Goal: Task Accomplishment & Management: Manage account settings

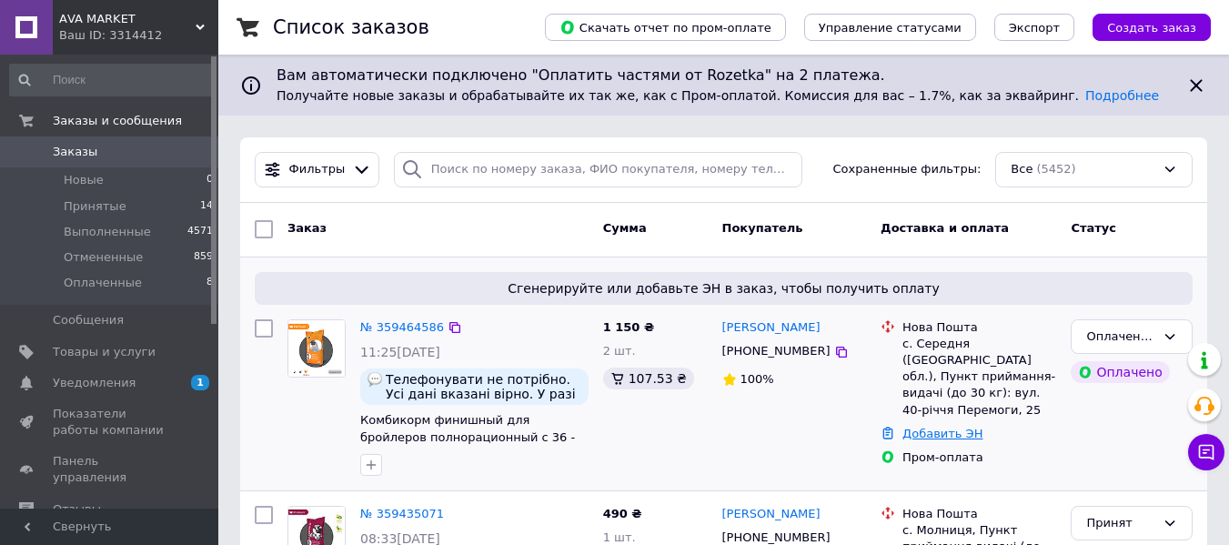
click at [918, 433] on link "Добавить ЭН" at bounding box center [942, 434] width 80 height 14
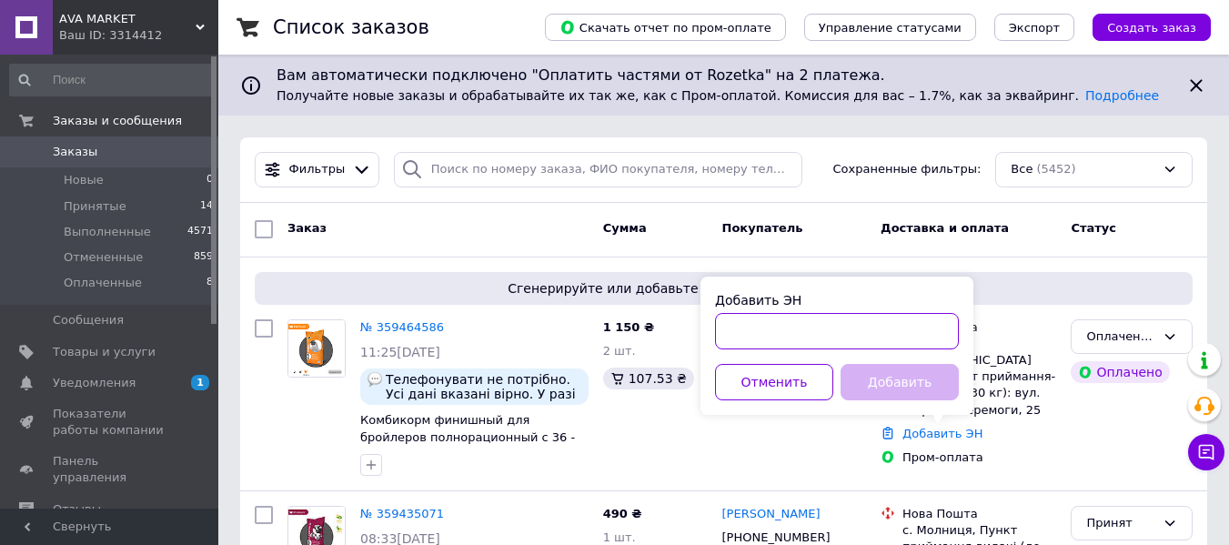
click at [790, 338] on input "Добавить ЭН" at bounding box center [837, 331] width 244 height 36
paste input "20451237258786"
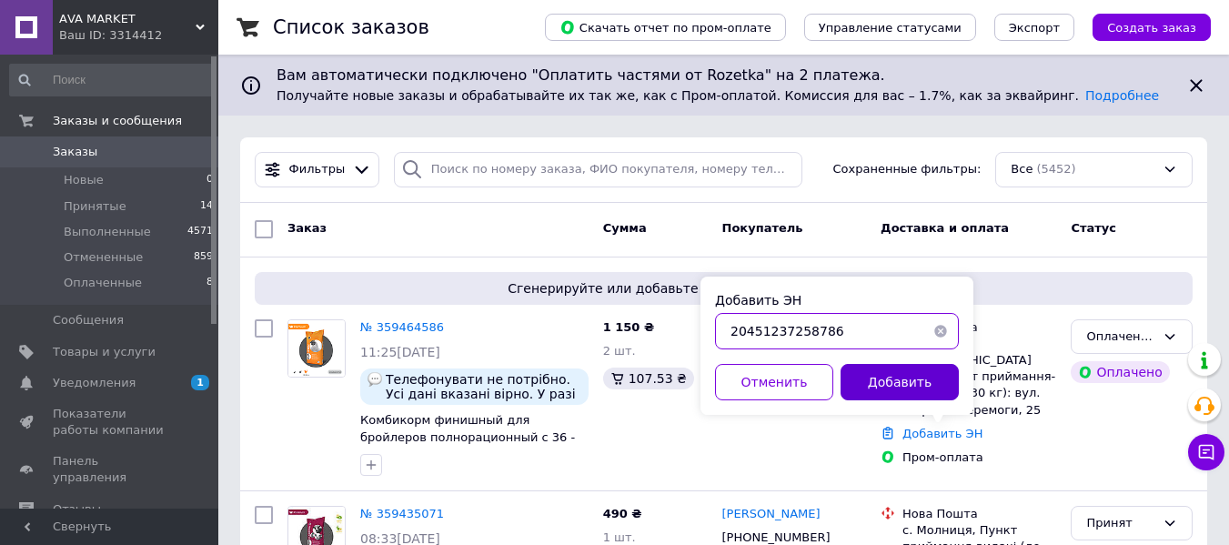
type input "20451237258786"
click at [878, 377] on button "Добавить" at bounding box center [900, 382] width 118 height 36
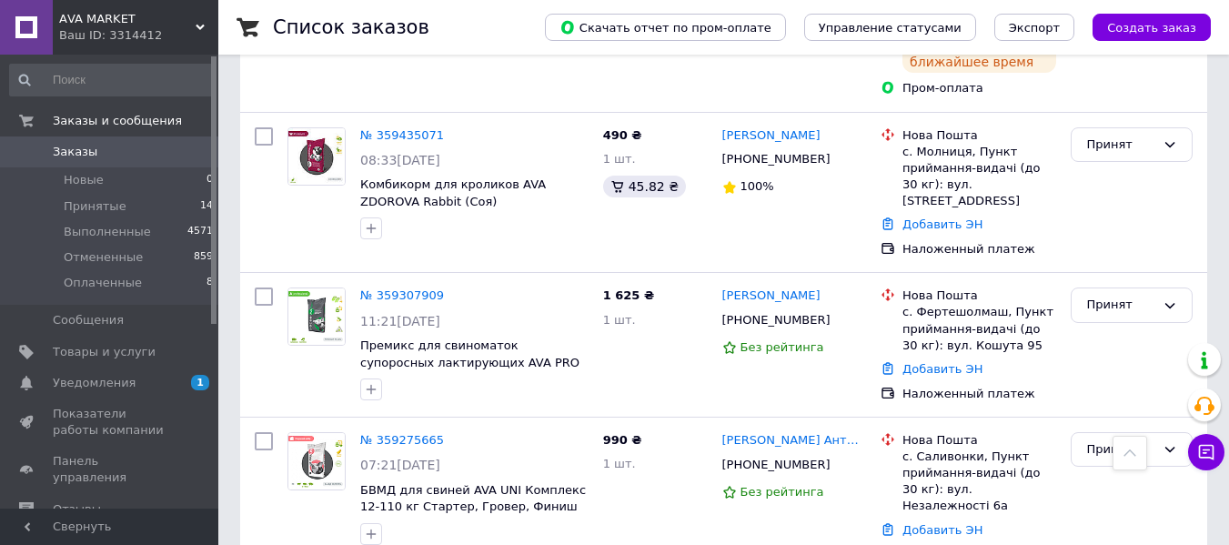
scroll to position [438, 0]
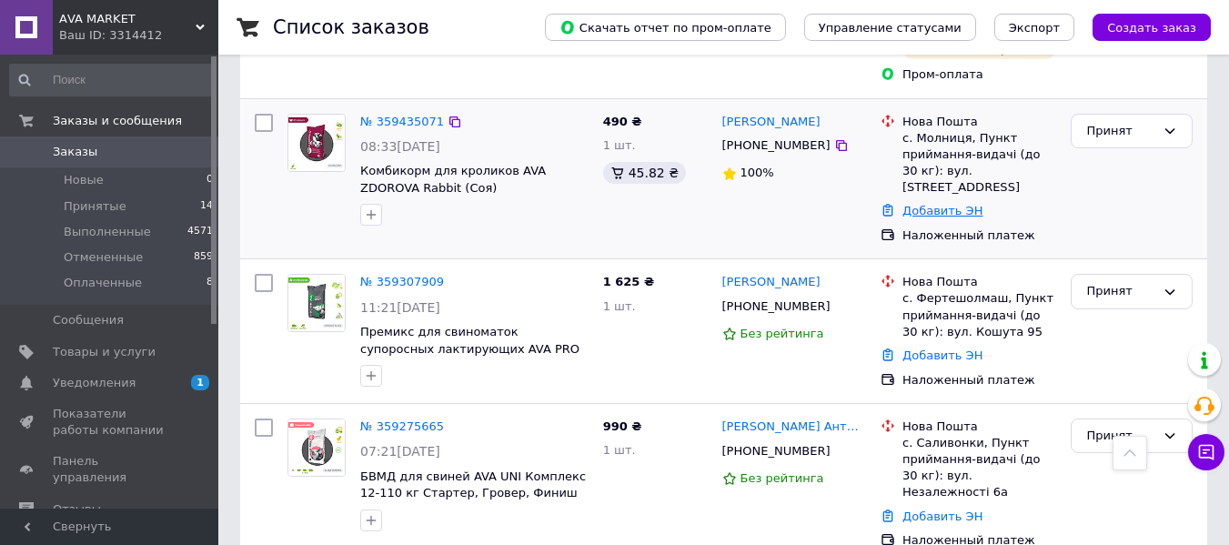
click at [932, 204] on link "Добавить ЭН" at bounding box center [942, 211] width 80 height 14
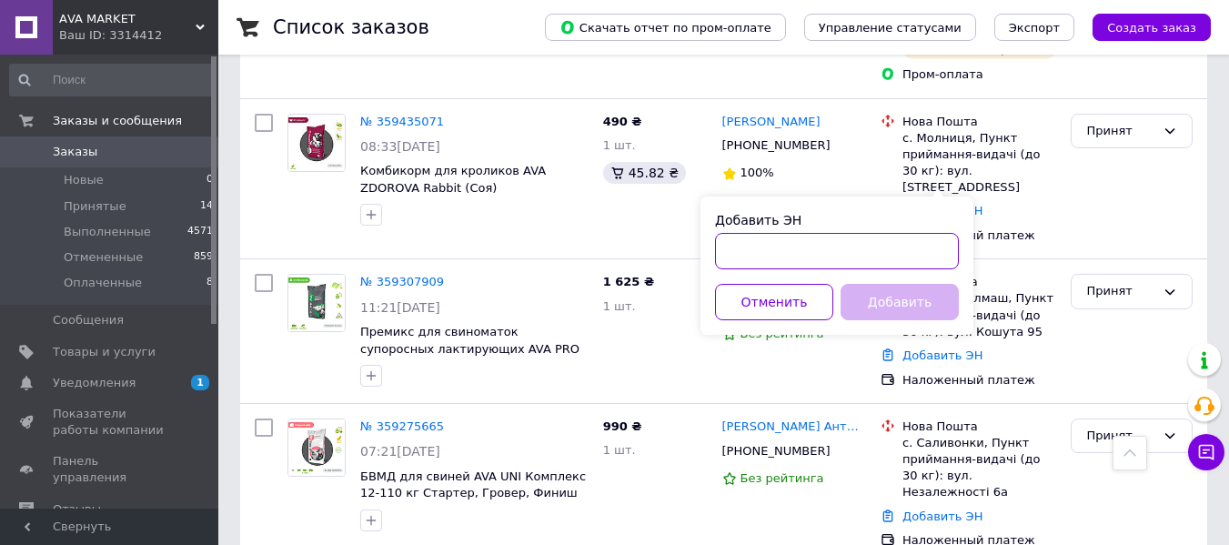
click at [736, 262] on input "Добавить ЭН" at bounding box center [837, 251] width 244 height 36
paste input "20451237067728"
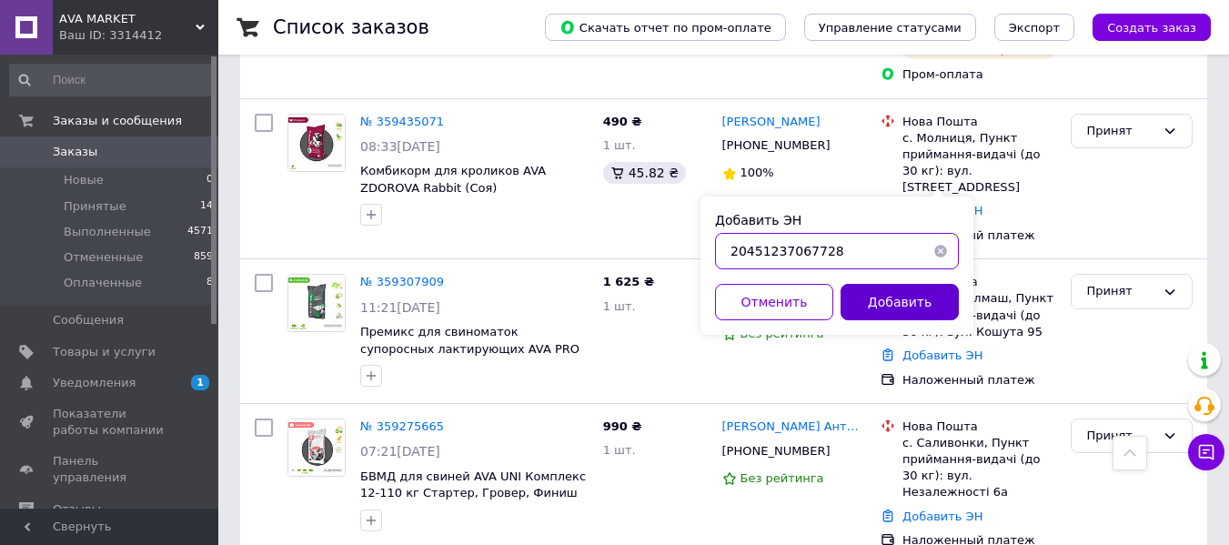
type input "20451237067728"
click at [902, 300] on button "Добавить" at bounding box center [900, 302] width 118 height 36
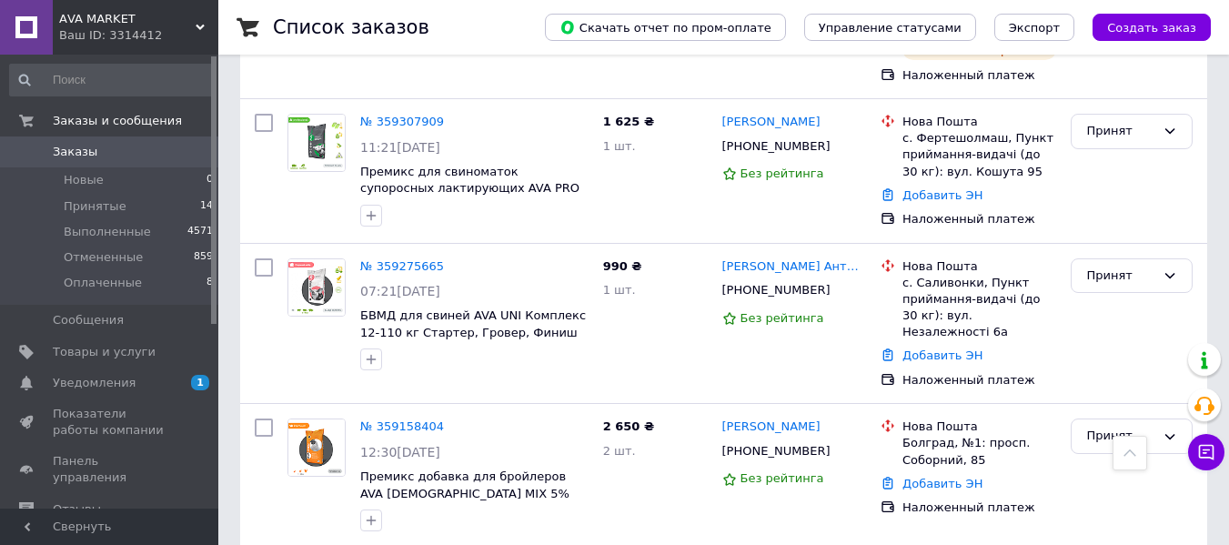
scroll to position [642, 0]
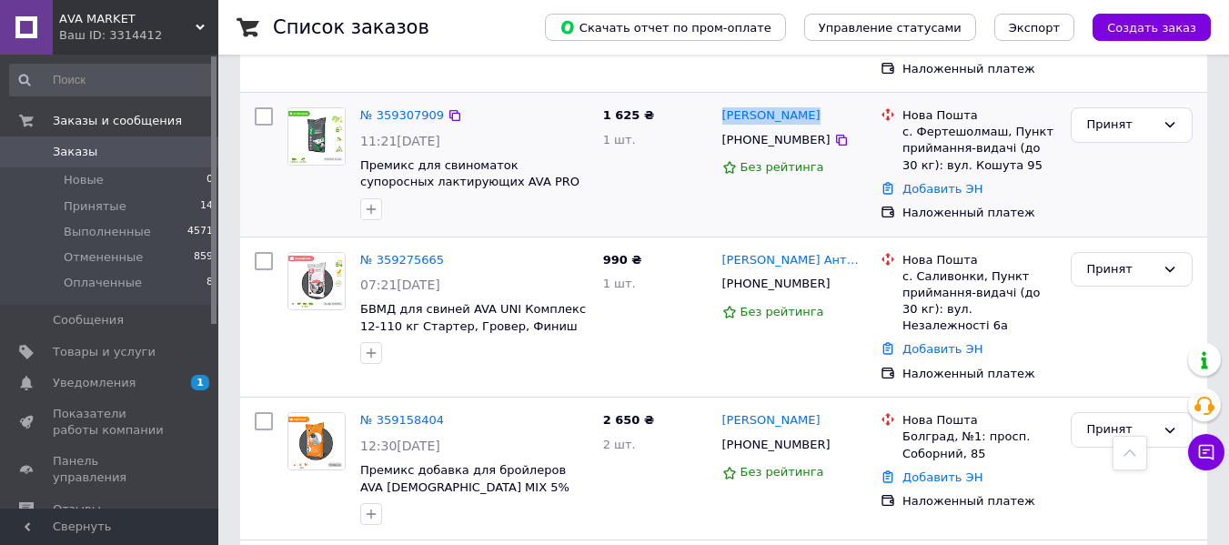
drag, startPoint x: 805, startPoint y: 101, endPoint x: 717, endPoint y: 102, distance: 88.2
click at [717, 102] on div "[PERSON_NAME] [PHONE_NUMBER] Без рейтинга" at bounding box center [794, 164] width 159 height 129
copy link "[PERSON_NAME]"
click at [937, 182] on link "Добавить ЭН" at bounding box center [942, 189] width 80 height 14
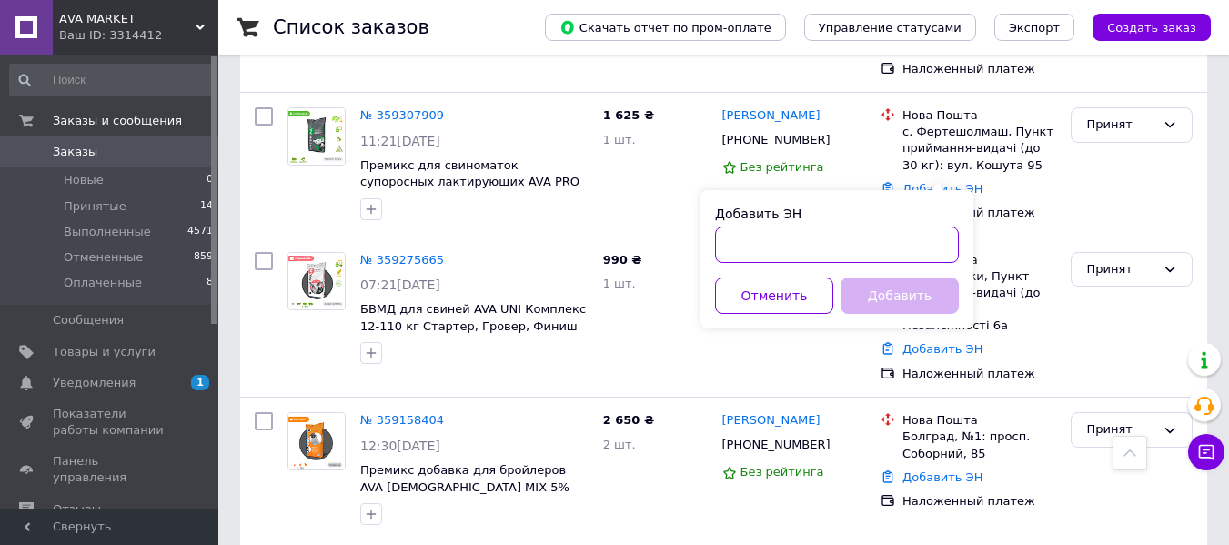
click at [839, 238] on input "Добавить ЭН" at bounding box center [837, 245] width 244 height 36
paste input "20451236478334"
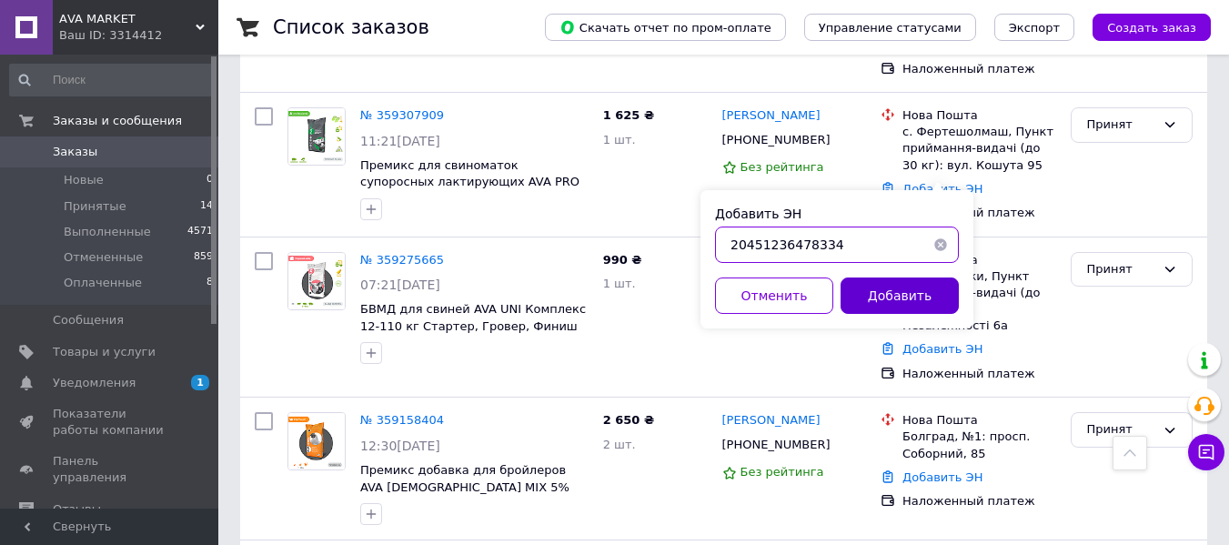
type input "20451236478334"
click at [872, 290] on button "Добавить" at bounding box center [900, 295] width 118 height 36
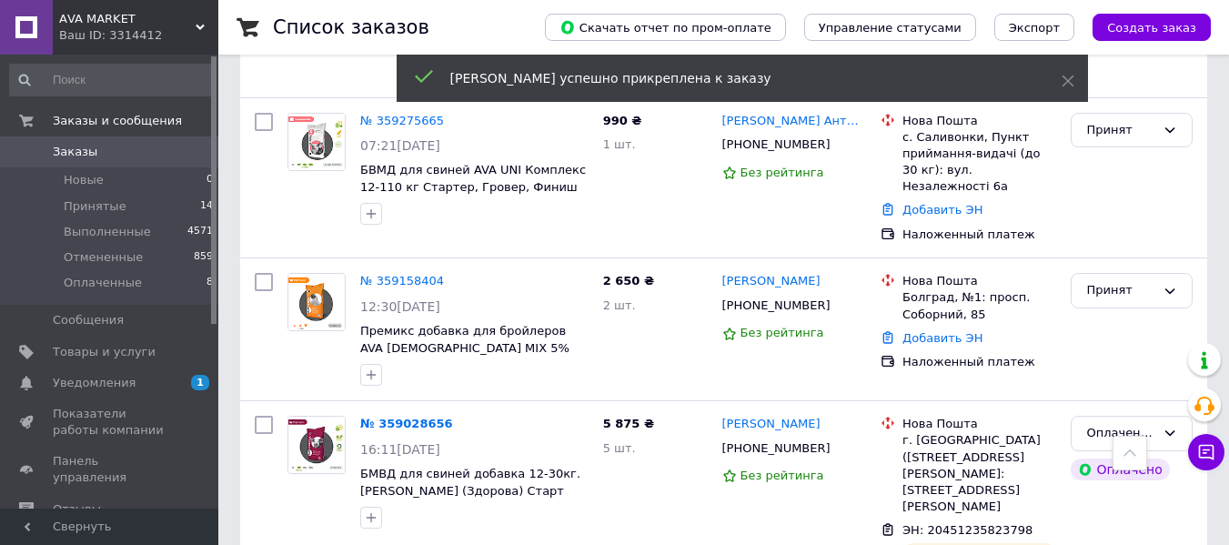
scroll to position [813, 0]
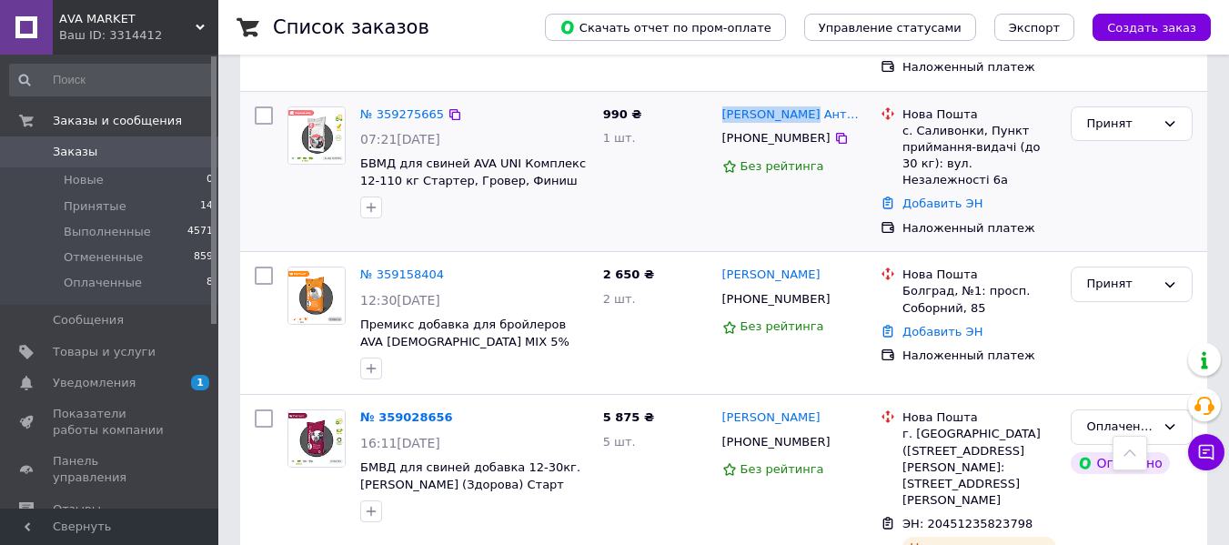
drag, startPoint x: 806, startPoint y: 104, endPoint x: 719, endPoint y: 105, distance: 87.3
click at [719, 105] on div "[PERSON_NAME] [PHONE_NUMBER] Без рейтинга" at bounding box center [794, 172] width 159 height 146
copy link "[PERSON_NAME] Антибура"
click at [925, 197] on link "Добавить ЭН" at bounding box center [942, 204] width 80 height 14
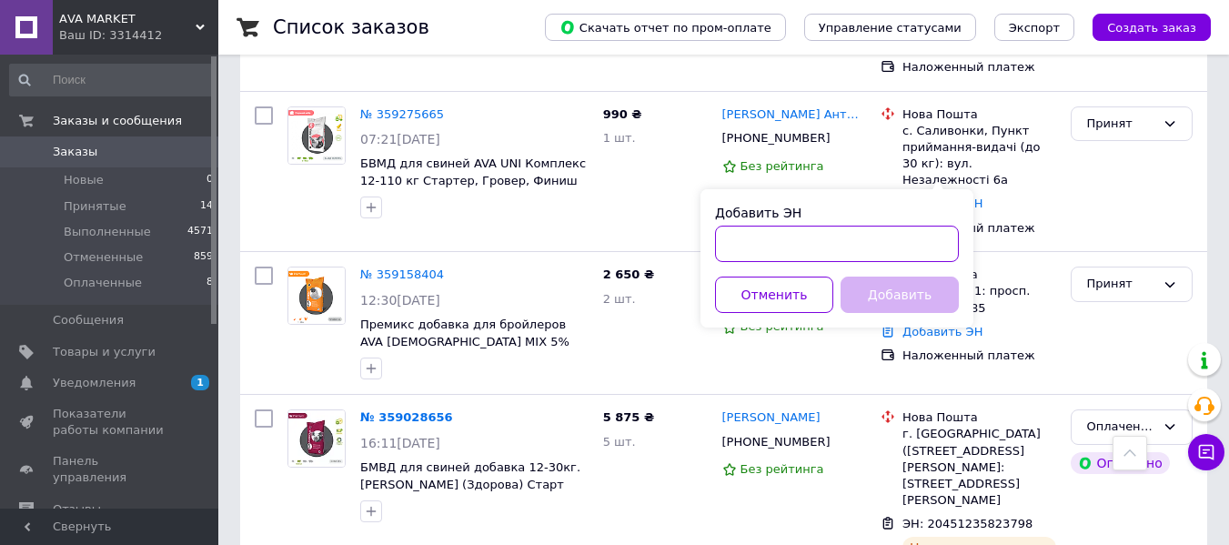
click at [824, 237] on input "Добавить ЭН" at bounding box center [837, 244] width 244 height 36
paste input "20451236274122"
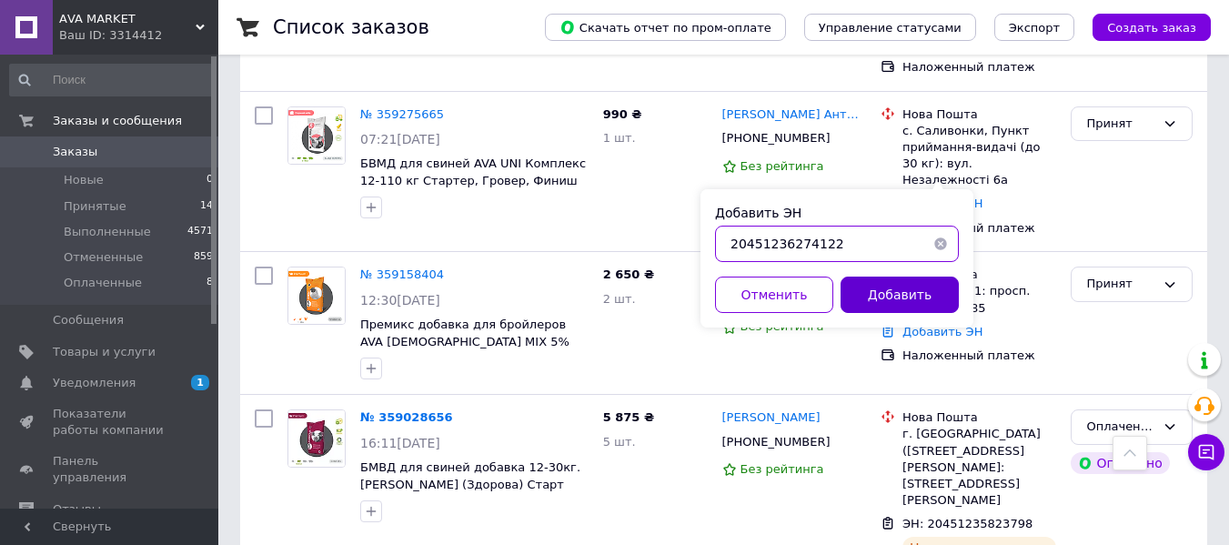
type input "20451236274122"
click at [918, 306] on button "Добавить" at bounding box center [900, 295] width 118 height 36
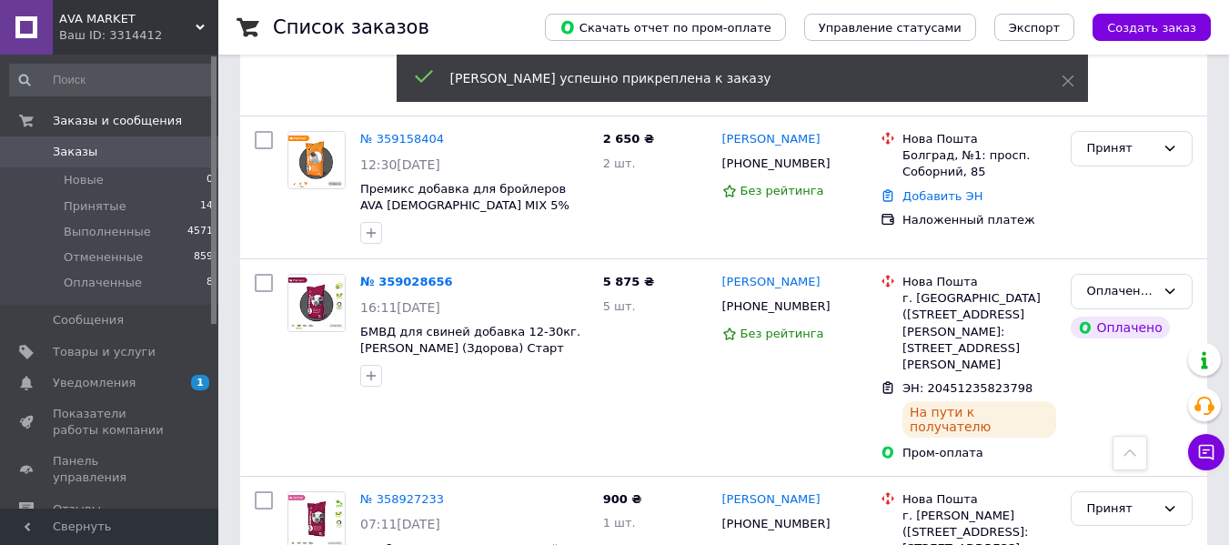
scroll to position [978, 0]
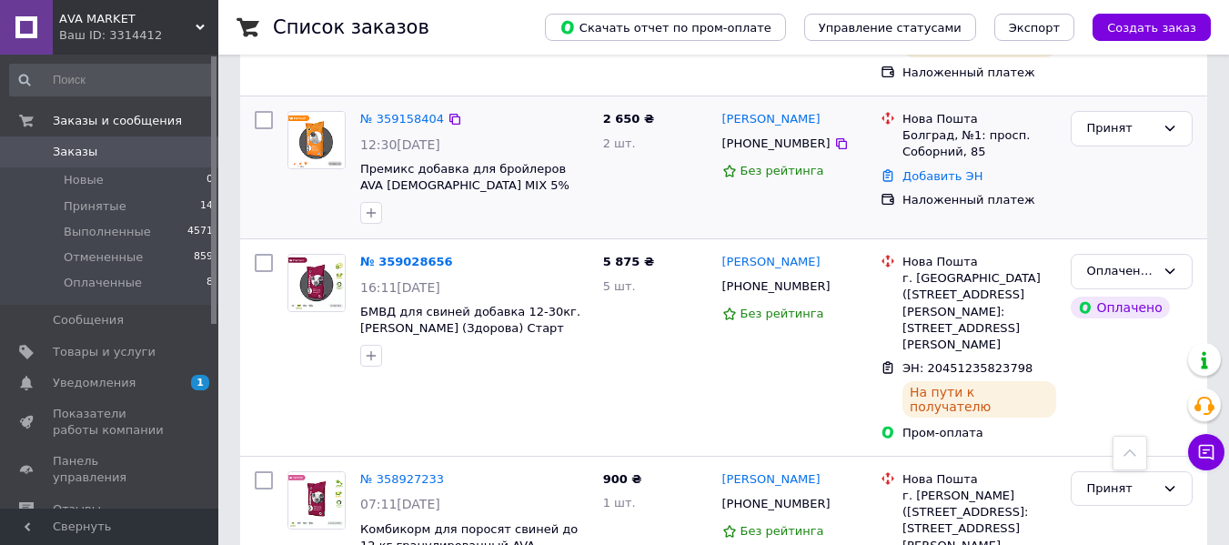
drag, startPoint x: 810, startPoint y: 133, endPoint x: 735, endPoint y: 134, distance: 74.6
click at [735, 134] on div "[PHONE_NUMBER]" at bounding box center [795, 144] width 148 height 20
click at [735, 134] on div "[PHONE_NUMBER]" at bounding box center [777, 144] width 116 height 24
drag, startPoint x: 806, startPoint y: 101, endPoint x: 718, endPoint y: 106, distance: 88.4
click at [718, 106] on div "[PERSON_NAME] [PHONE_NUMBER] Без рейтинга" at bounding box center [794, 167] width 159 height 127
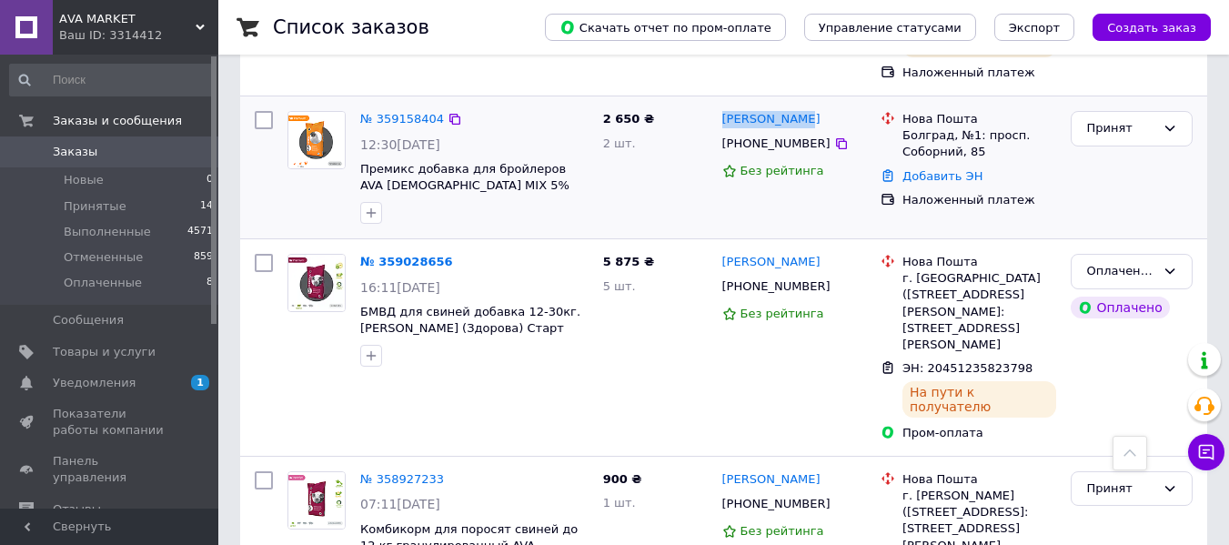
copy link "[PERSON_NAME]"
click at [932, 169] on link "Добавить ЭН" at bounding box center [942, 176] width 80 height 14
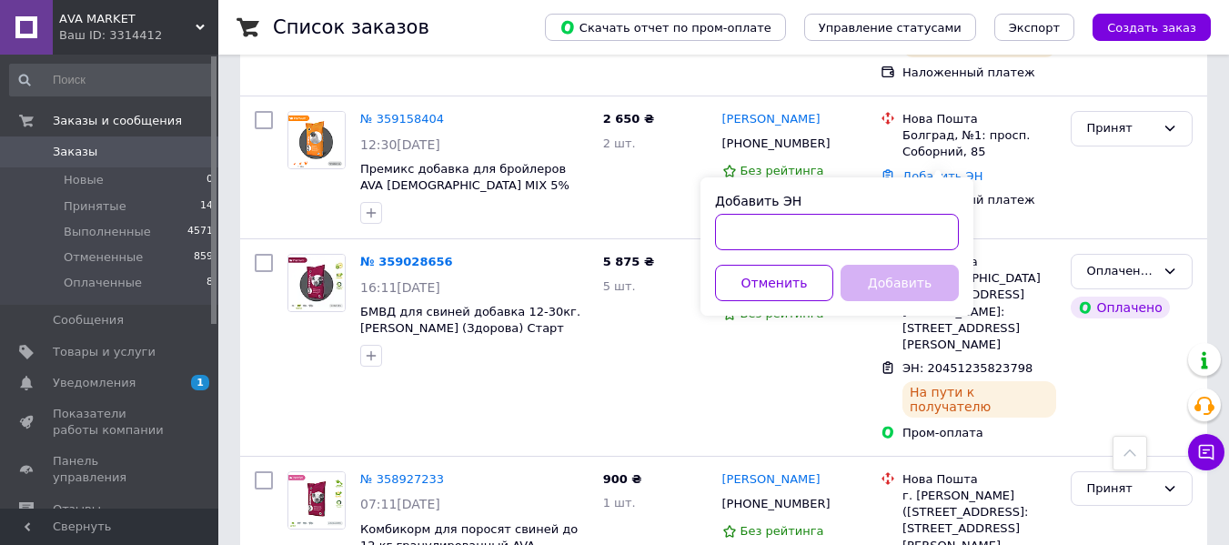
click at [819, 224] on input "Добавить ЭН" at bounding box center [837, 232] width 244 height 36
paste input "20451235820108"
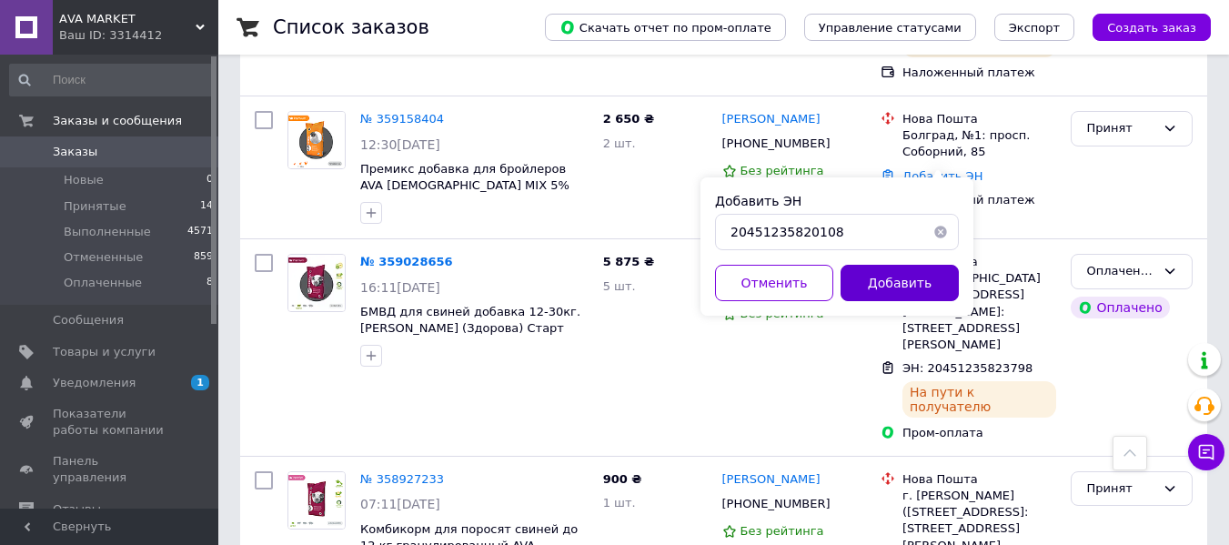
click at [868, 268] on button "Добавить" at bounding box center [900, 283] width 118 height 36
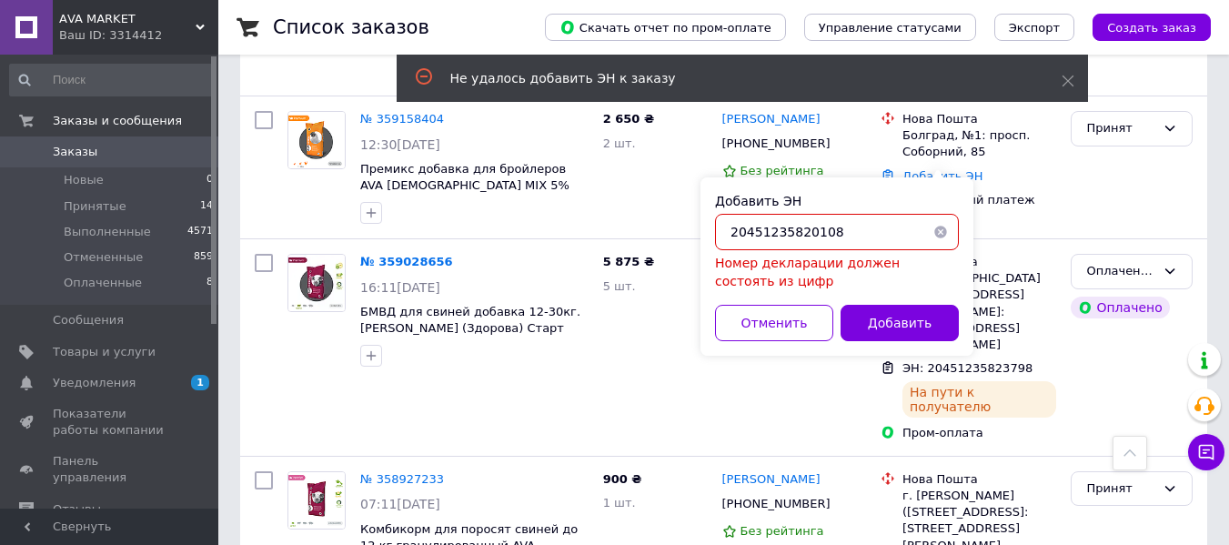
click at [737, 231] on input "20451235820108" at bounding box center [837, 232] width 244 height 36
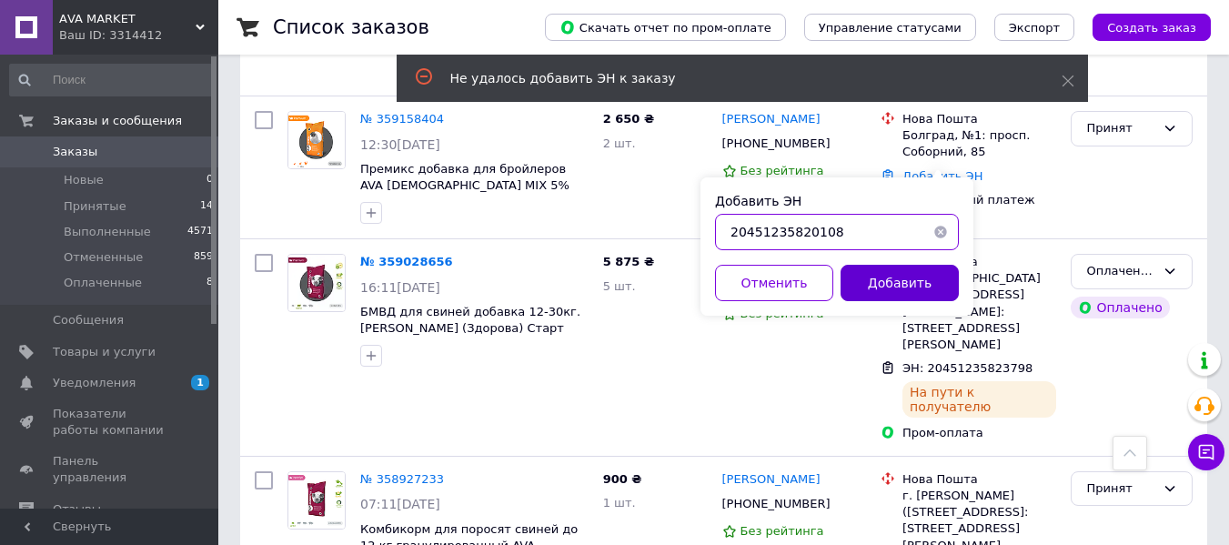
type input "20451235820108"
click at [886, 274] on button "Добавить" at bounding box center [900, 283] width 118 height 36
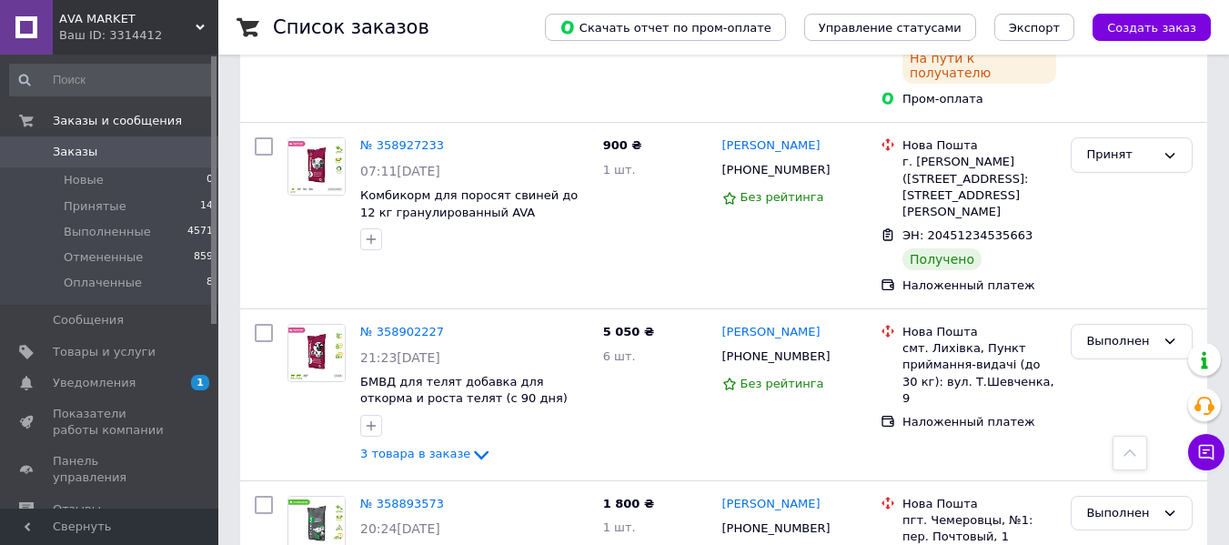
scroll to position [1357, 0]
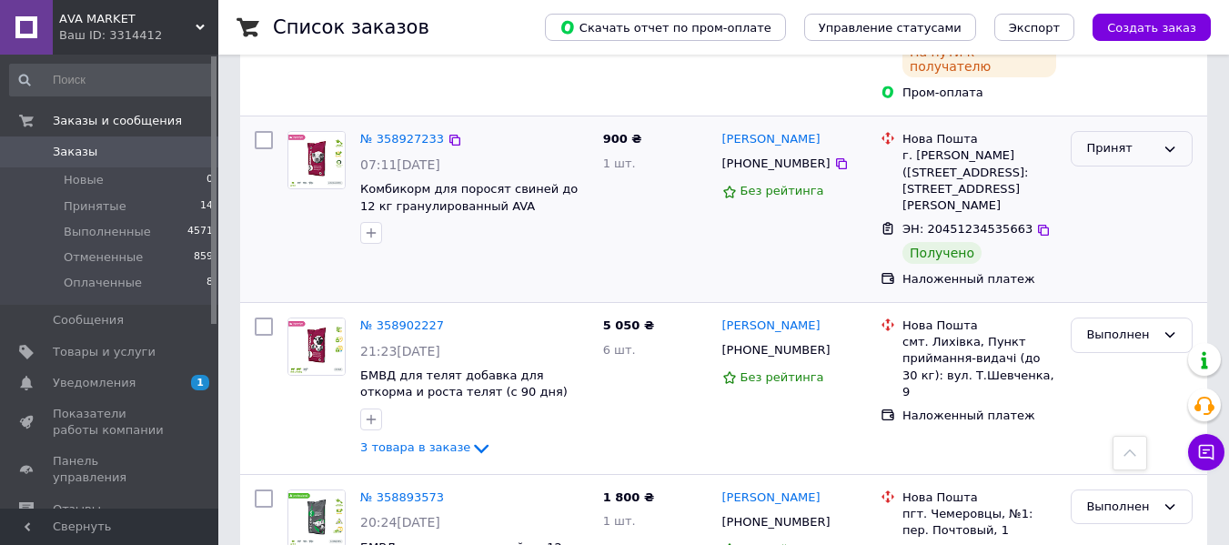
click at [1100, 139] on div "Принят" at bounding box center [1120, 148] width 69 height 19
click at [1114, 170] on li "Выполнен" at bounding box center [1132, 187] width 120 height 34
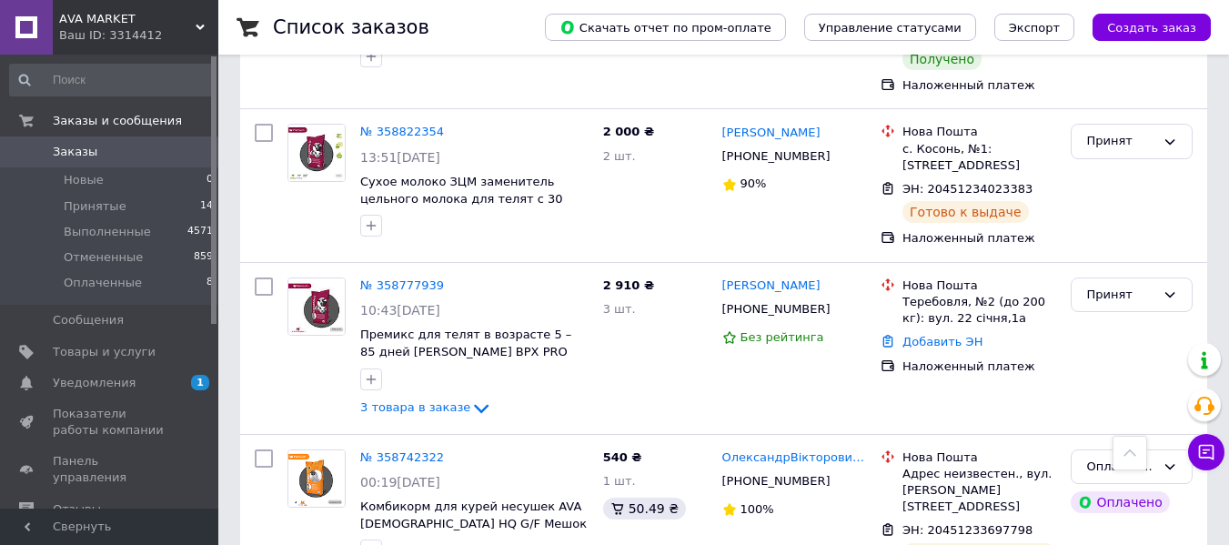
scroll to position [2069, 0]
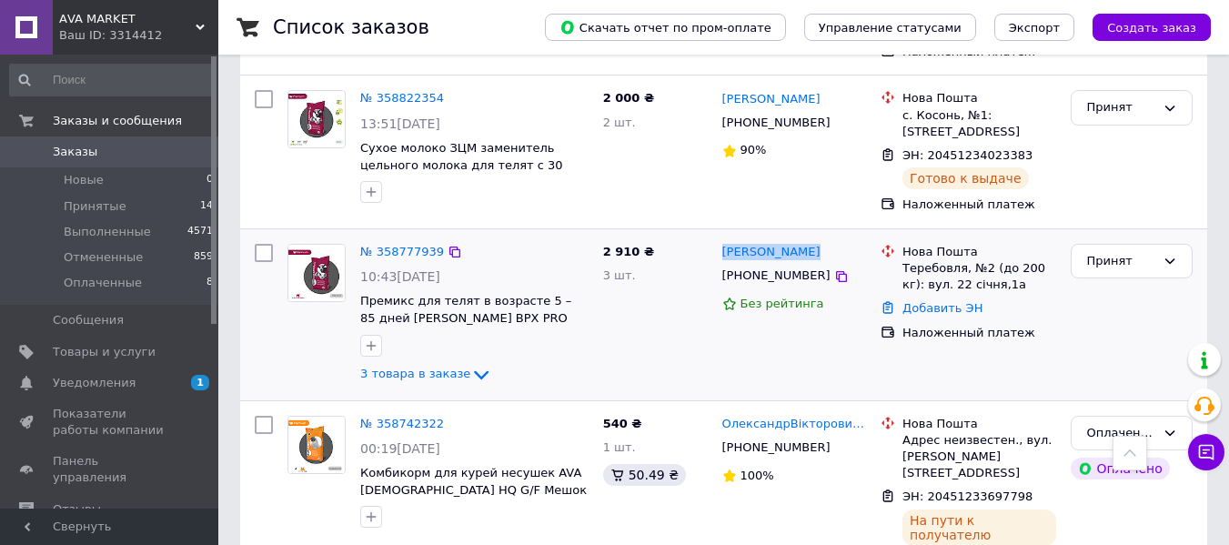
drag, startPoint x: 805, startPoint y: 206, endPoint x: 720, endPoint y: 210, distance: 85.6
click at [721, 242] on div "[PERSON_NAME]" at bounding box center [795, 252] width 148 height 21
copy link "[PERSON_NAME]"
click at [962, 301] on link "Добавить ЭН" at bounding box center [942, 308] width 80 height 14
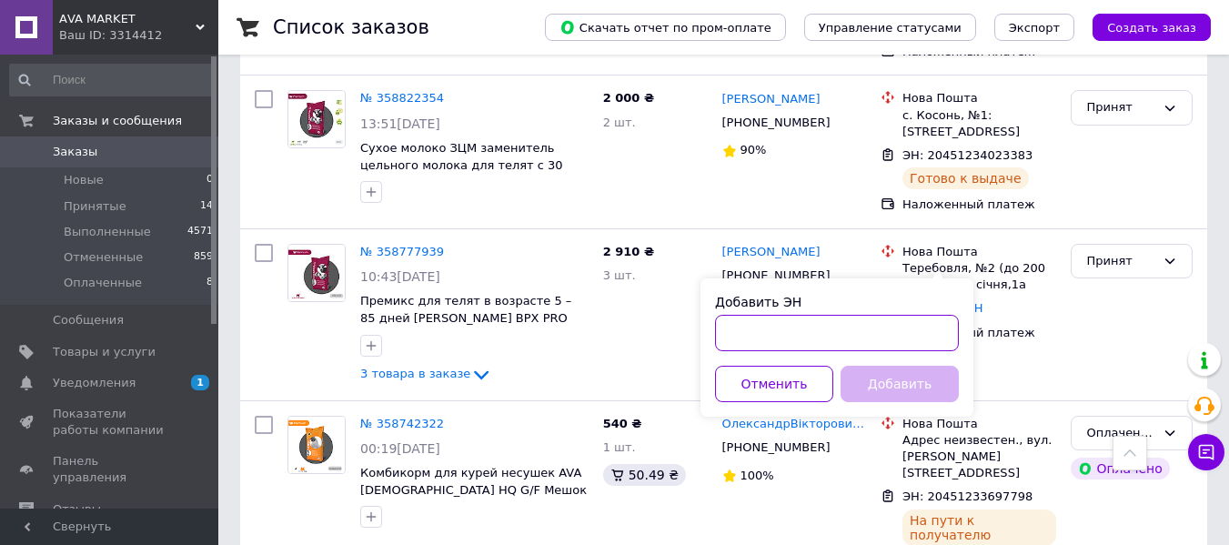
click at [839, 338] on input "Добавить ЭН" at bounding box center [837, 333] width 244 height 36
paste input "20451236510245"
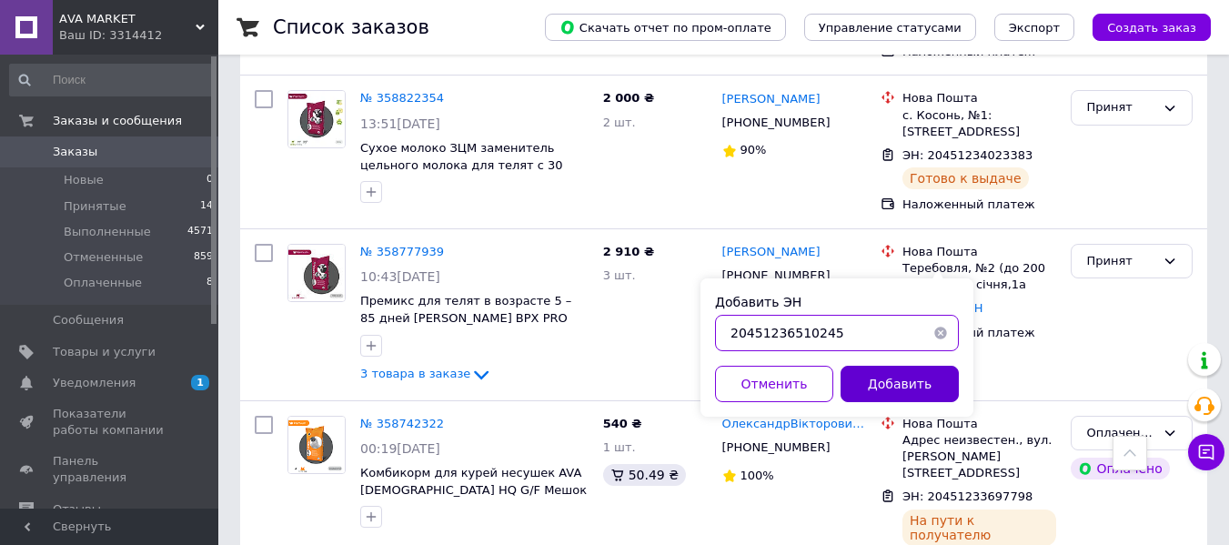
type input "20451236510245"
click at [882, 373] on button "Добавить" at bounding box center [900, 384] width 118 height 36
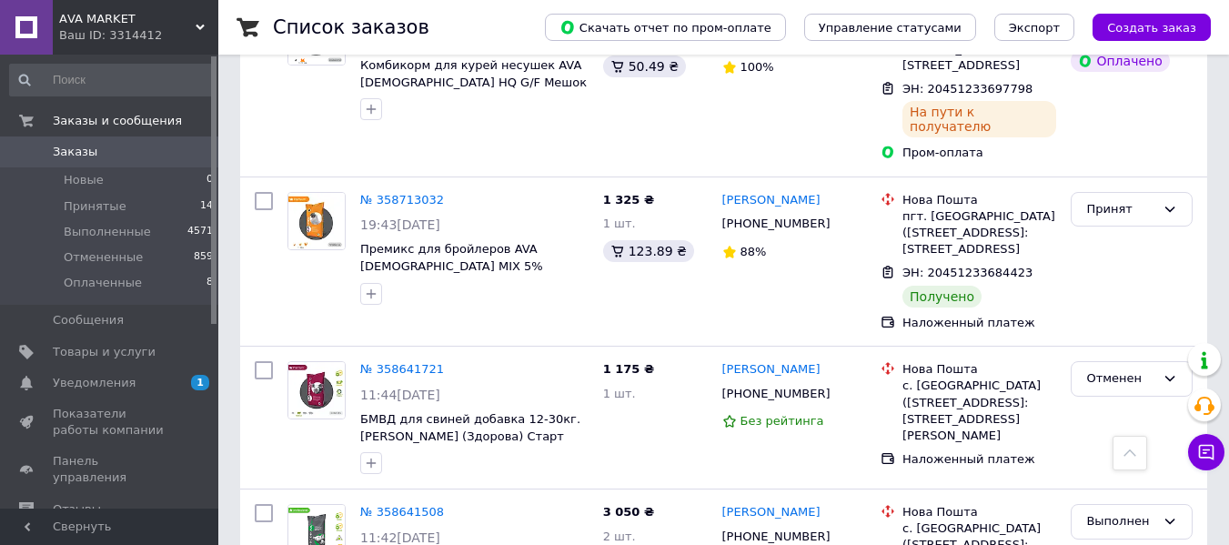
scroll to position [2524, 0]
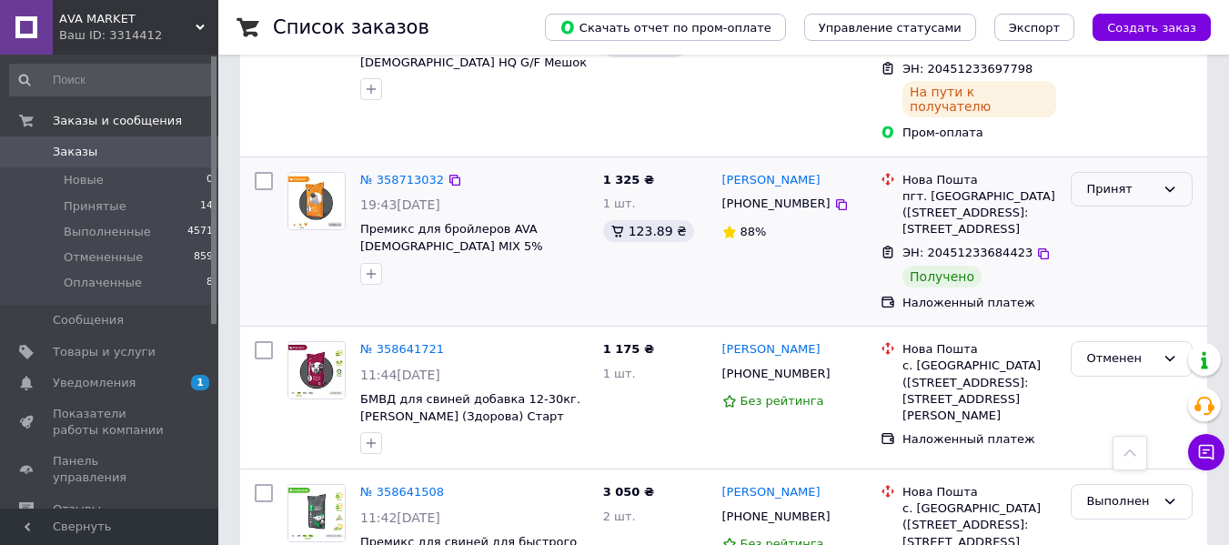
click at [1134, 180] on div "Принят" at bounding box center [1120, 189] width 69 height 19
click at [1103, 210] on li "Выполнен" at bounding box center [1132, 227] width 120 height 34
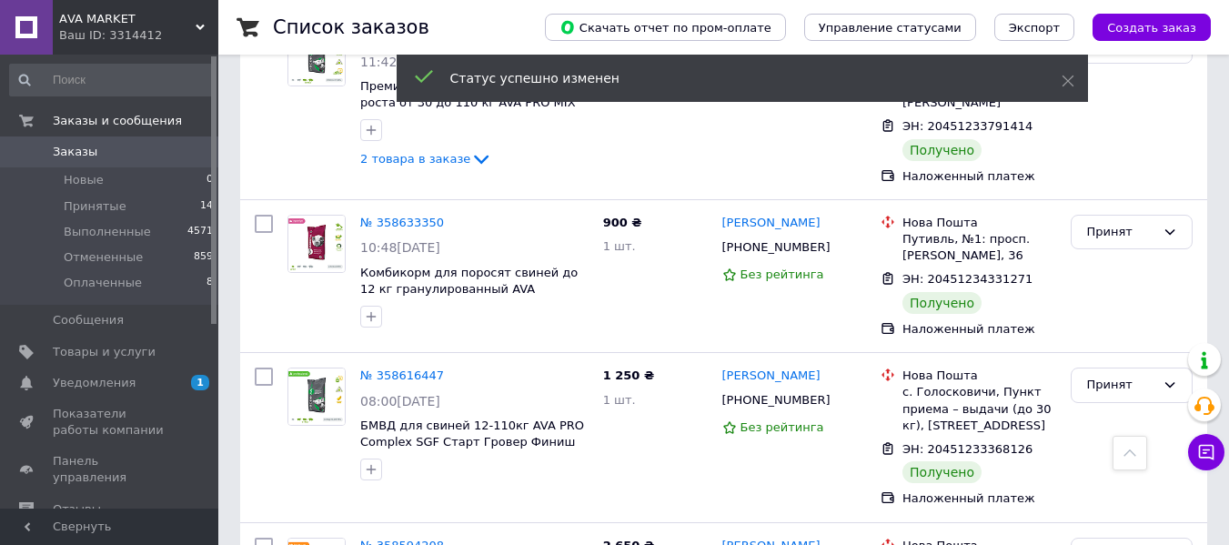
scroll to position [2986, 0]
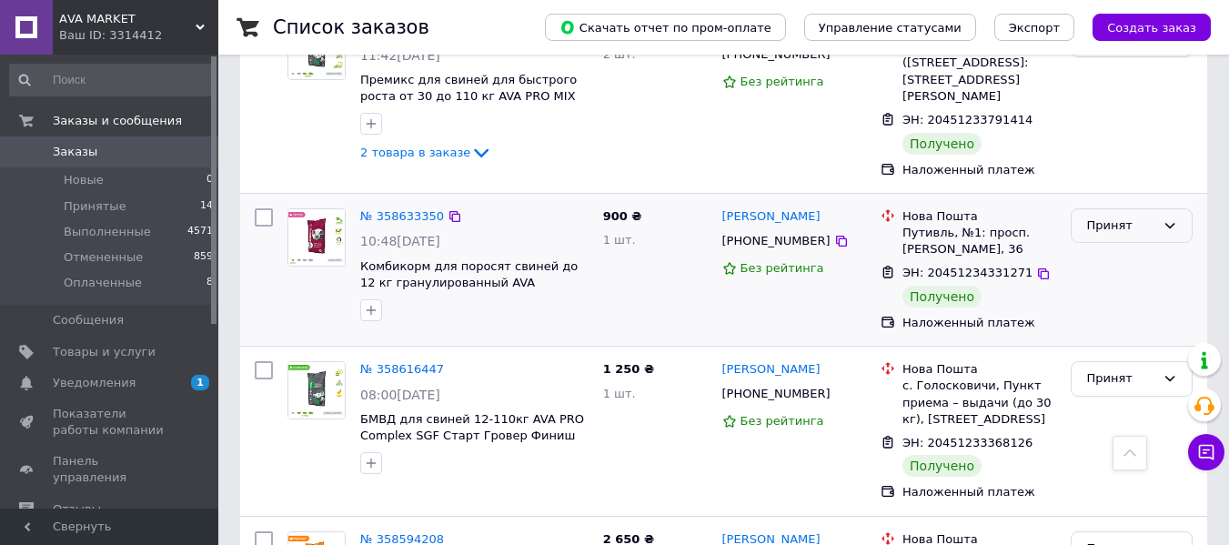
click at [1150, 217] on div "Принят" at bounding box center [1120, 226] width 69 height 19
click at [1111, 247] on li "Выполнен" at bounding box center [1132, 264] width 120 height 34
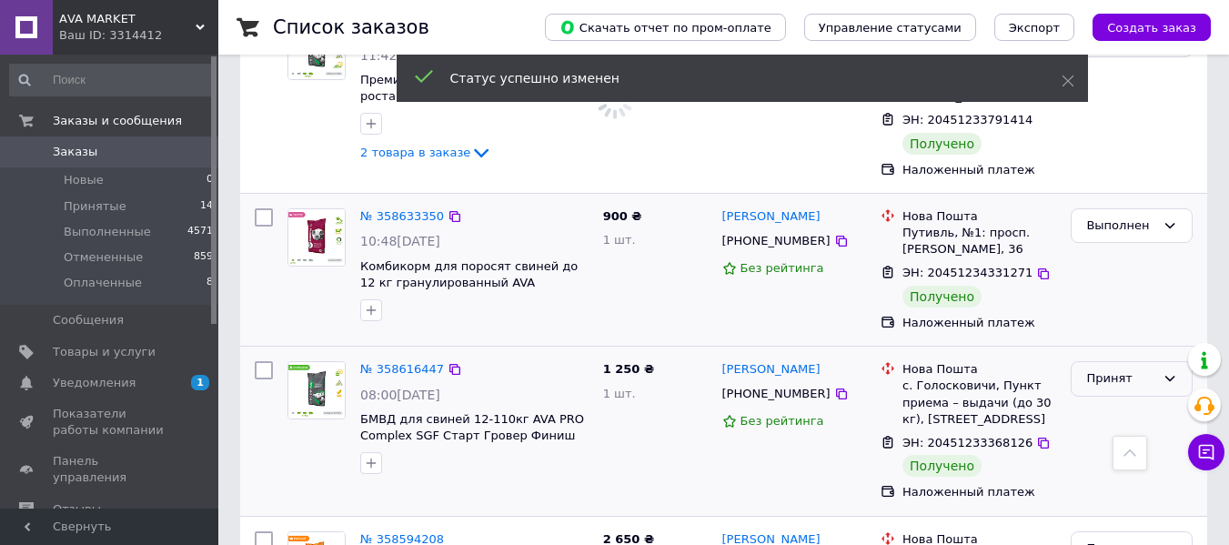
click at [1112, 369] on div "Принят" at bounding box center [1120, 378] width 69 height 19
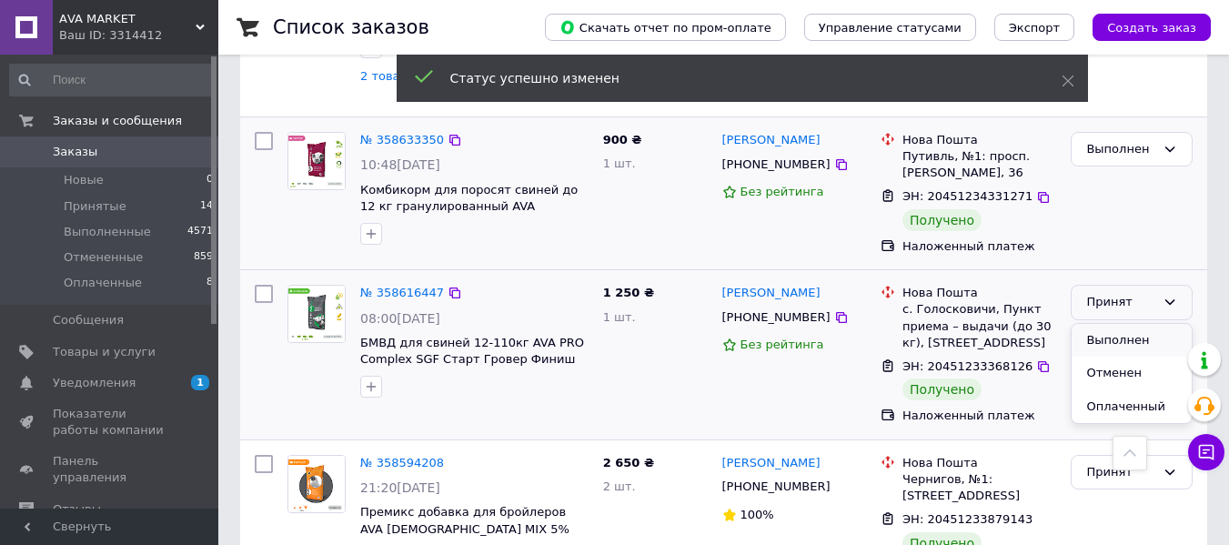
scroll to position [2957, 0]
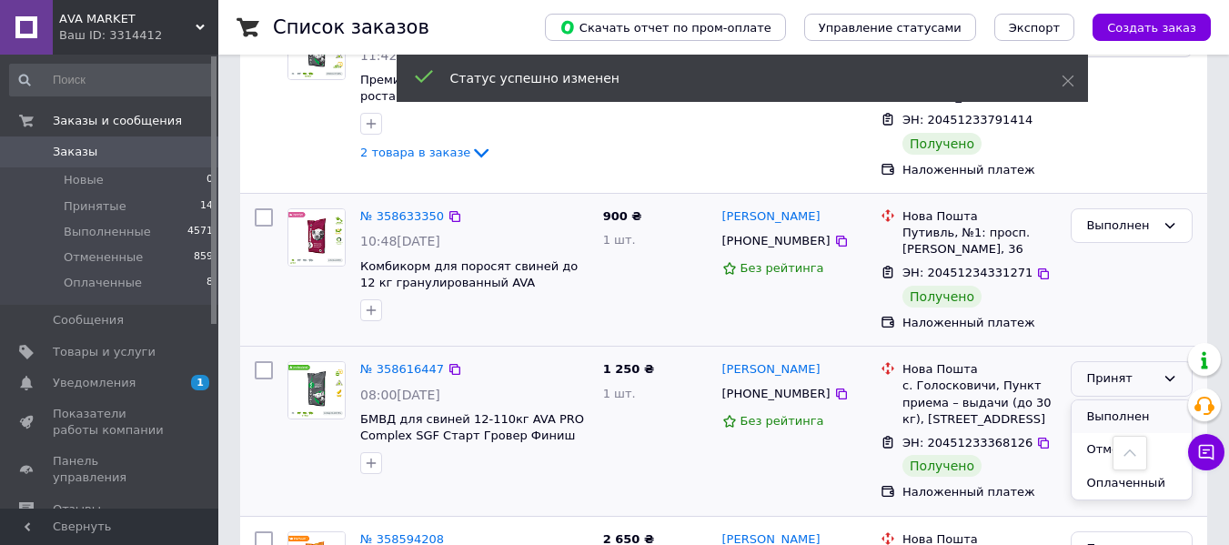
click at [1087, 400] on li "Выполнен" at bounding box center [1132, 417] width 120 height 34
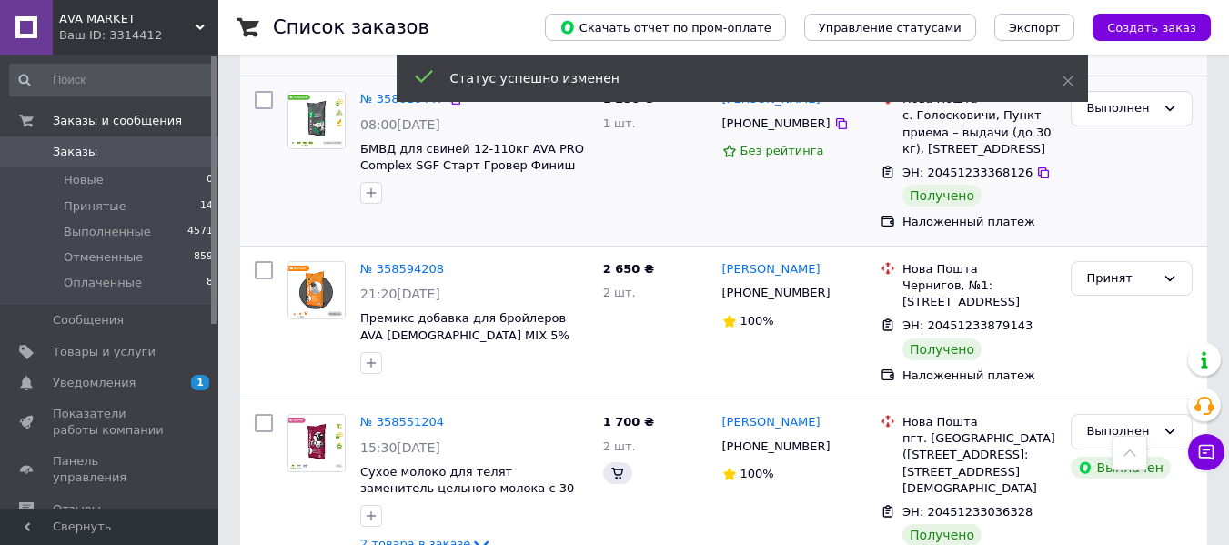
scroll to position [3247, 0]
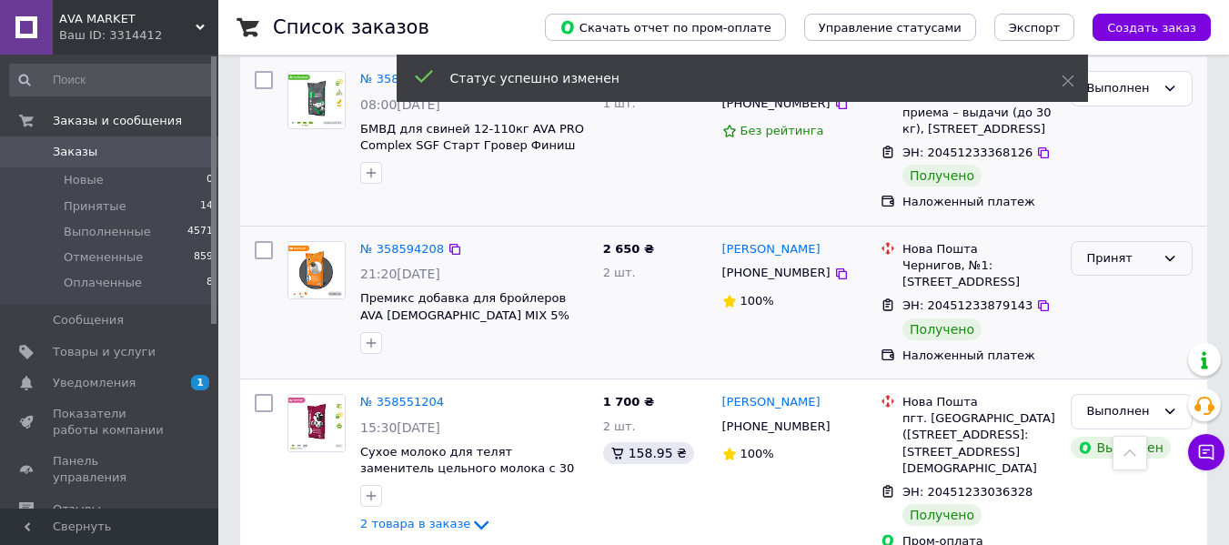
click at [1149, 249] on div "Принят" at bounding box center [1120, 258] width 69 height 19
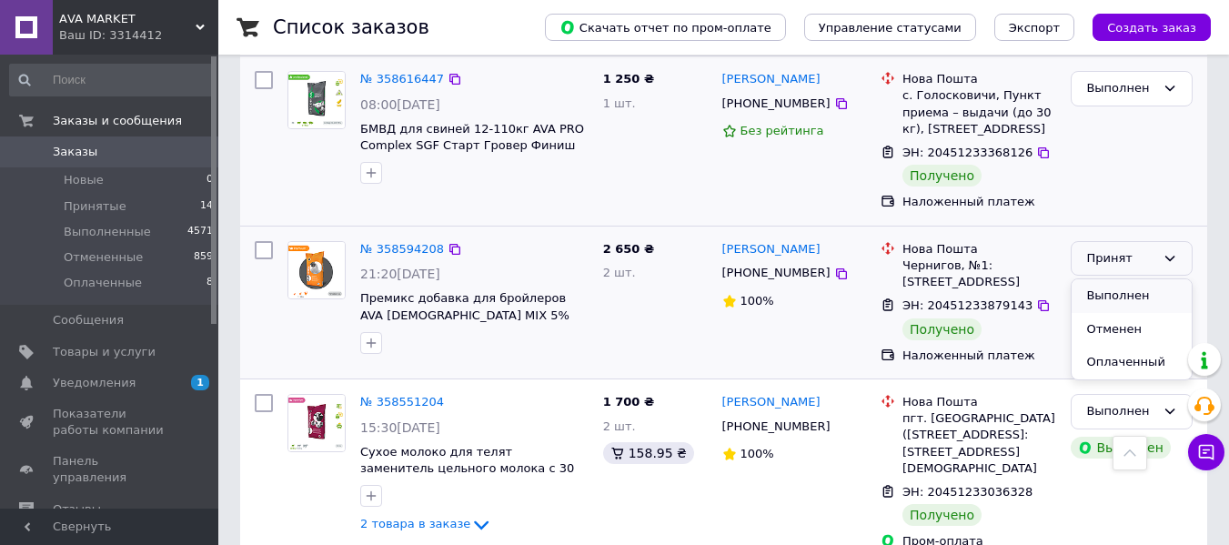
click at [1114, 279] on li "Выполнен" at bounding box center [1132, 296] width 120 height 34
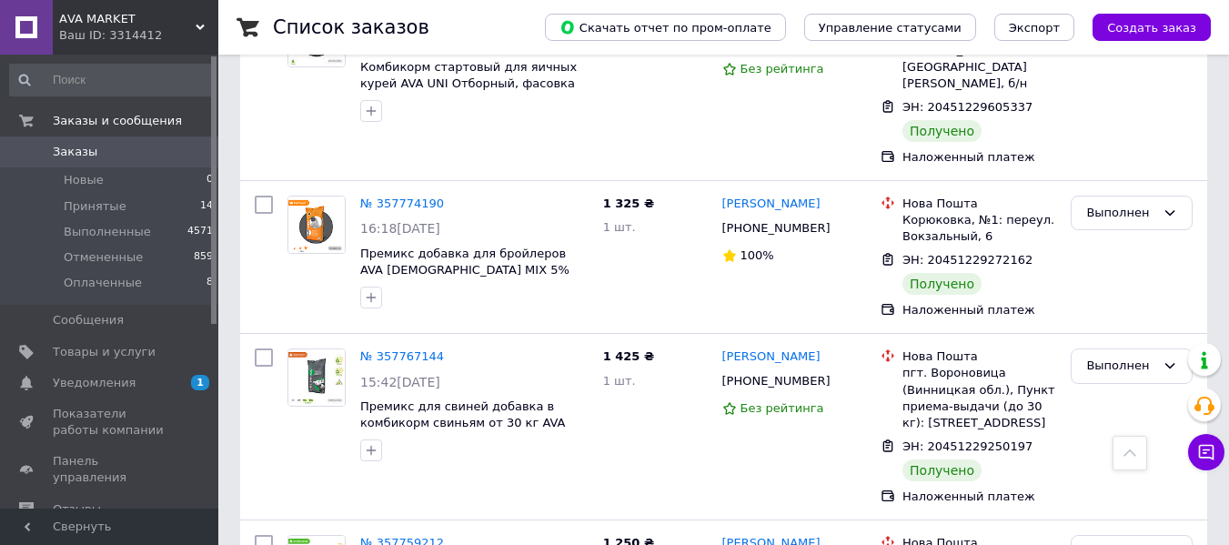
scroll to position [3110, 0]
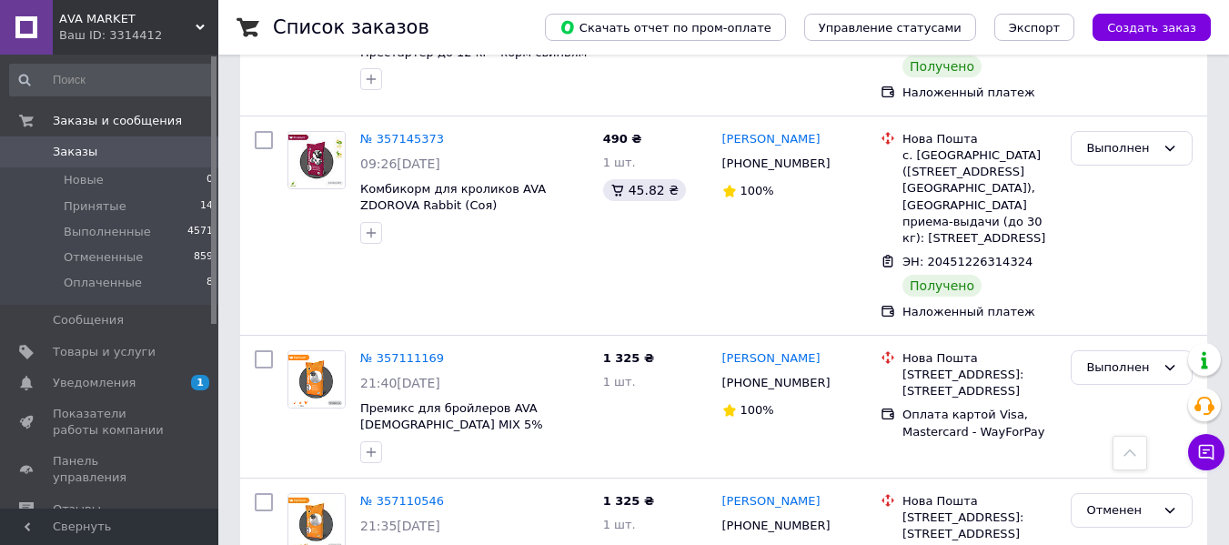
scroll to position [2979, 0]
